Goal: Navigation & Orientation: Find specific page/section

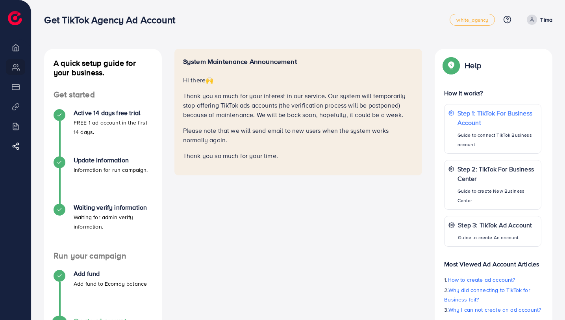
click at [277, 189] on div "System Maintenance Announcement Hi there 🙌 Thank you so much for your interest …" at bounding box center [298, 211] width 261 height 325
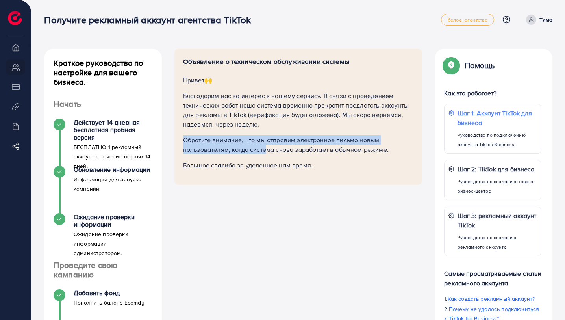
drag, startPoint x: 182, startPoint y: 139, endPoint x: 264, endPoint y: 152, distance: 83.3
click at [264, 152] on div "Объявление о техническом обслуживании системы Привет 🙌 Благодарим вас за интере…" at bounding box center [298, 117] width 248 height 136
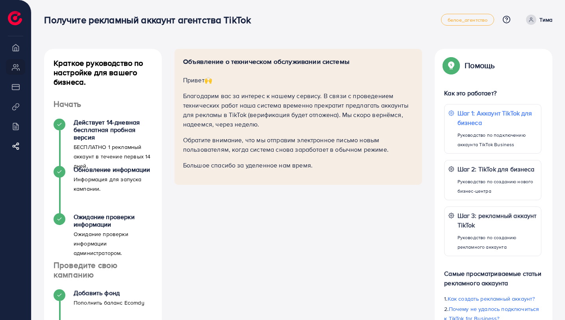
click at [304, 201] on div "Объявление о техническом обслуживании системы Привет 🙌 Благодарим вас за интере…" at bounding box center [298, 221] width 261 height 344
click at [11, 49] on li "Обзор" at bounding box center [15, 47] width 31 height 16
click at [13, 21] on img at bounding box center [15, 18] width 14 height 14
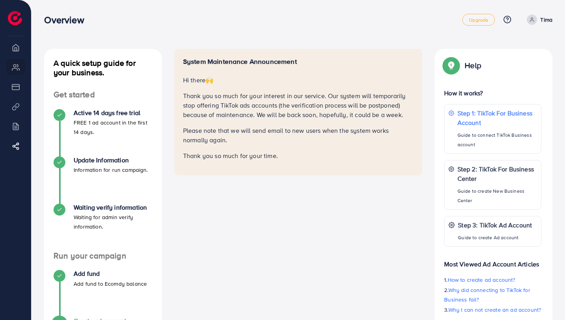
click at [313, 186] on div "System Maintenance Announcement Hi there 🙌 Thank you so much for your interest …" at bounding box center [298, 211] width 261 height 325
